Goal: Task Accomplishment & Management: Manage account settings

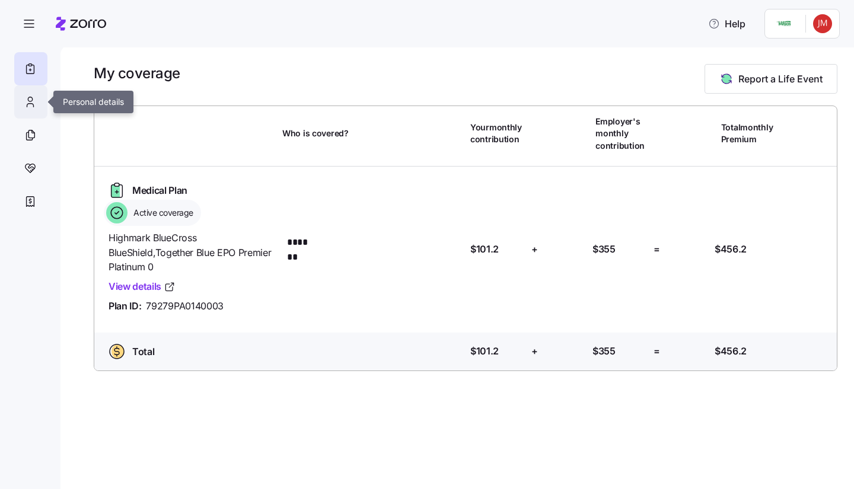
click at [29, 101] on icon at bounding box center [30, 102] width 13 height 14
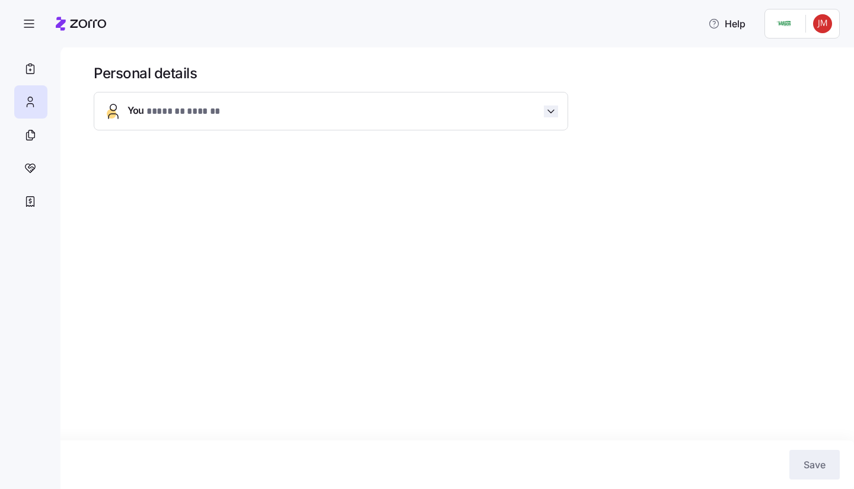
click at [556, 111] on icon "button" at bounding box center [551, 112] width 12 height 12
